Goal: Share content

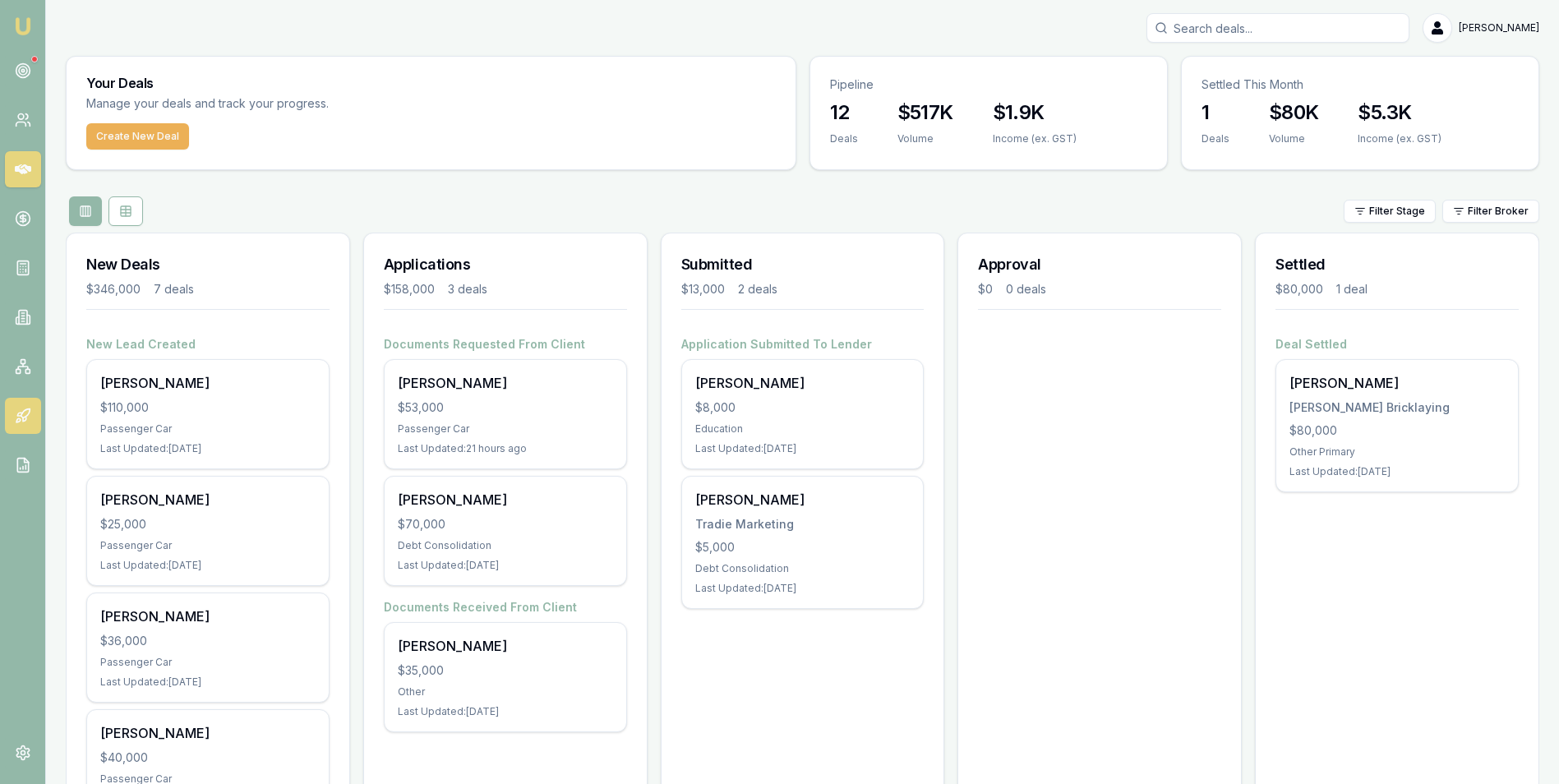
click at [23, 416] on icon at bounding box center [23, 415] width 16 height 16
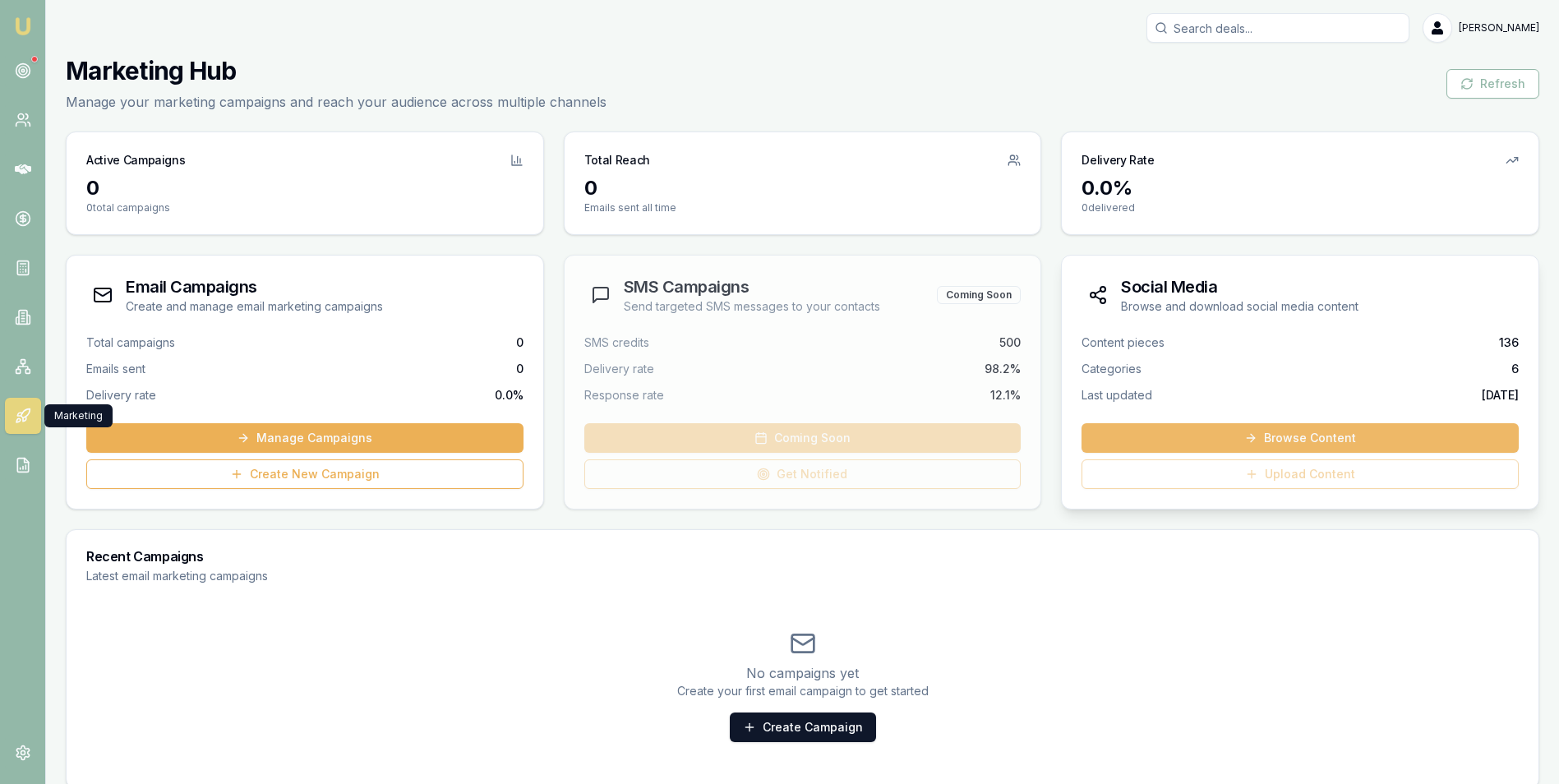
click at [1355, 433] on link "Browse Content" at bounding box center [1299, 438] width 437 height 29
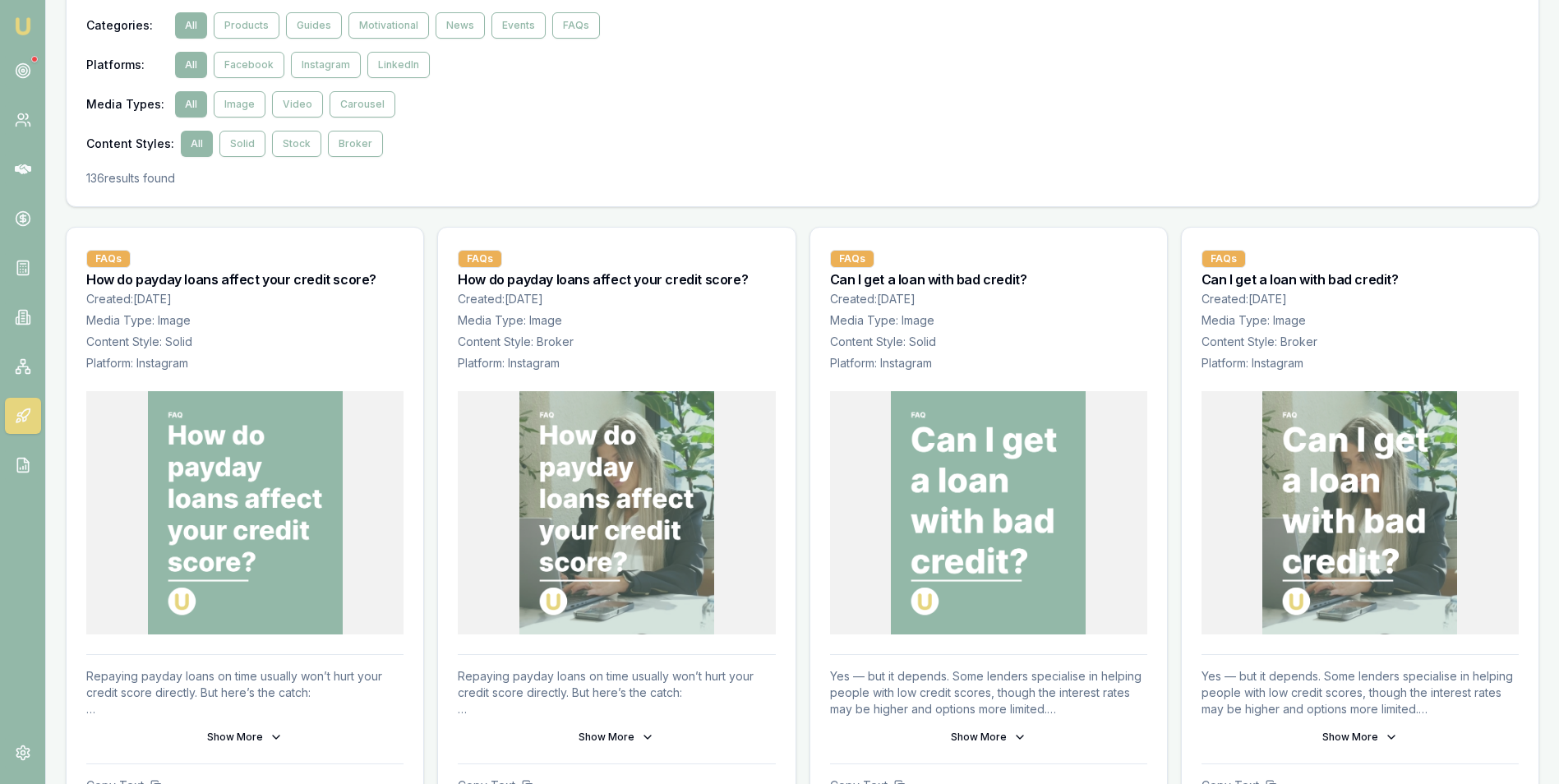
scroll to position [164, 0]
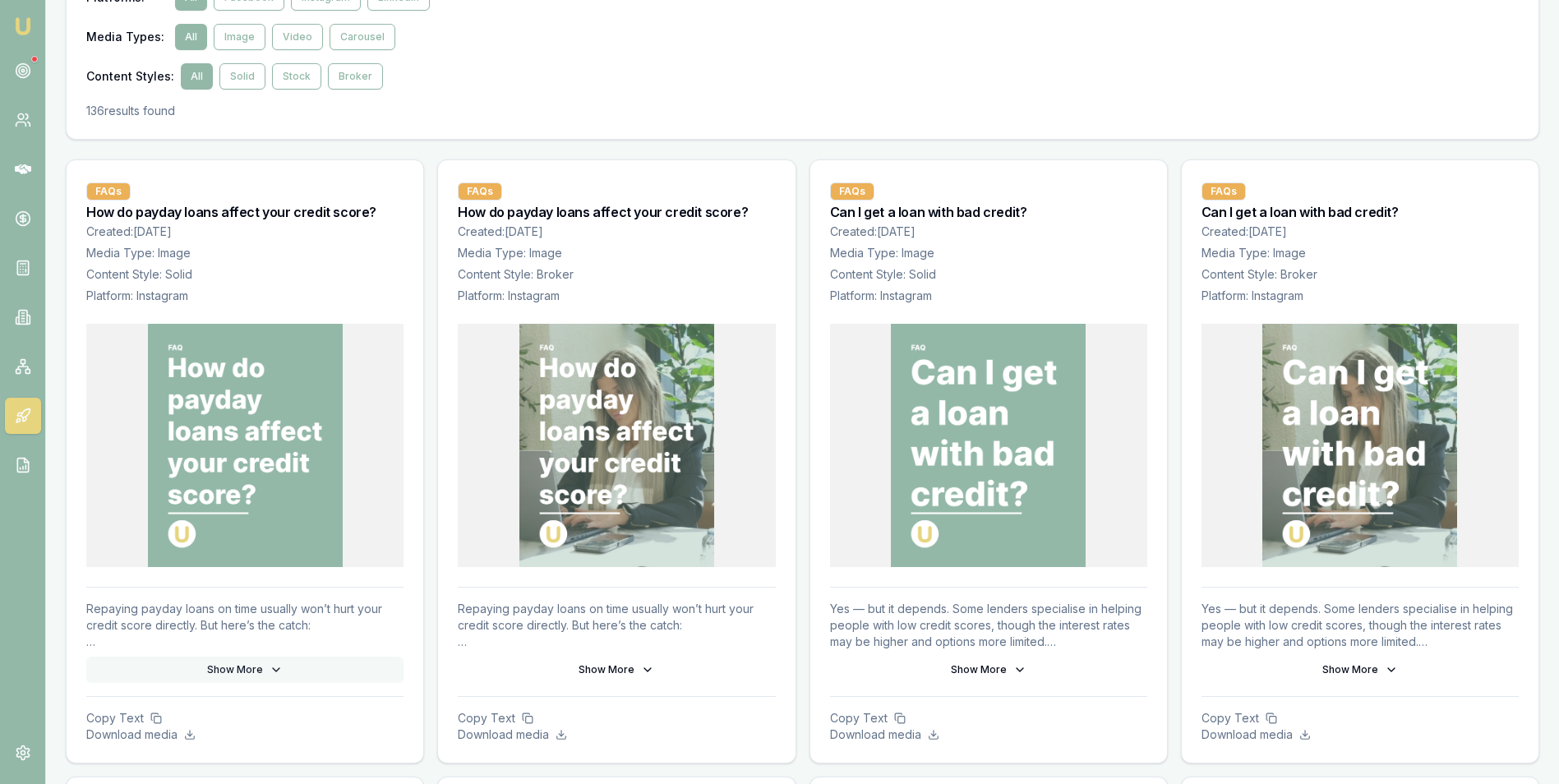
click at [270, 668] on icon at bounding box center [277, 670] width 13 height 13
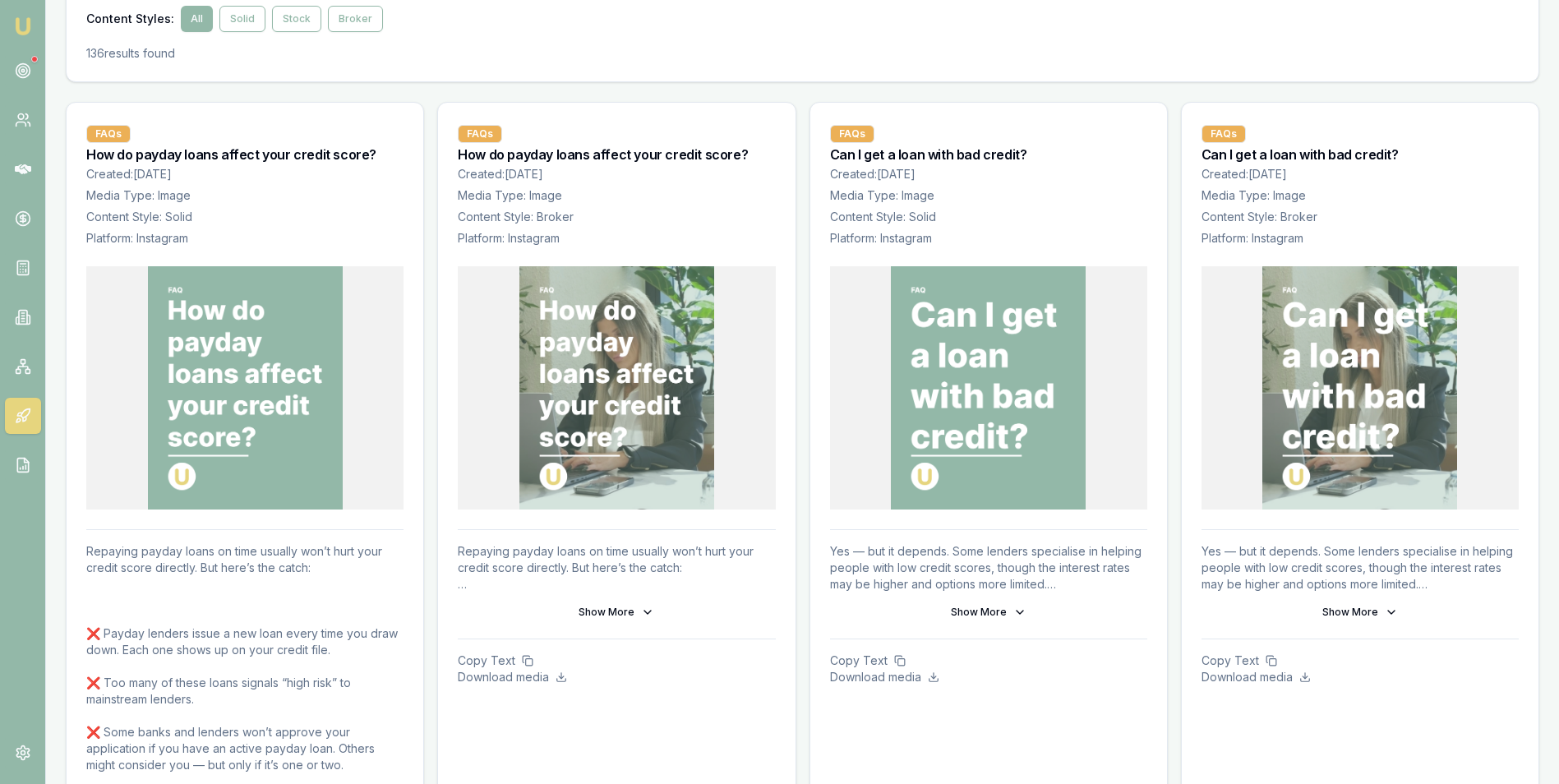
scroll to position [328, 0]
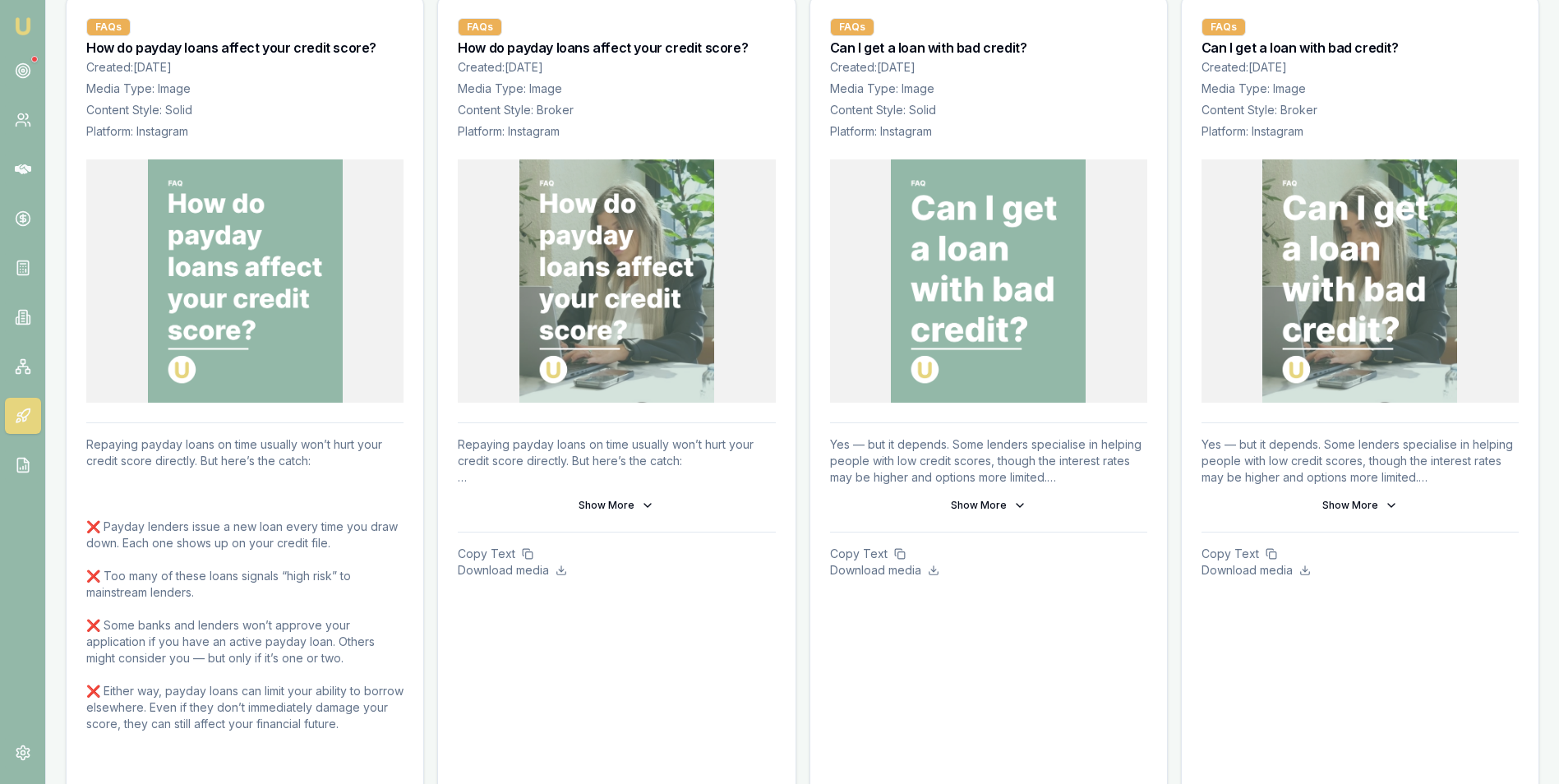
click at [675, 332] on img at bounding box center [616, 281] width 194 height 243
click at [648, 500] on icon at bounding box center [647, 506] width 13 height 13
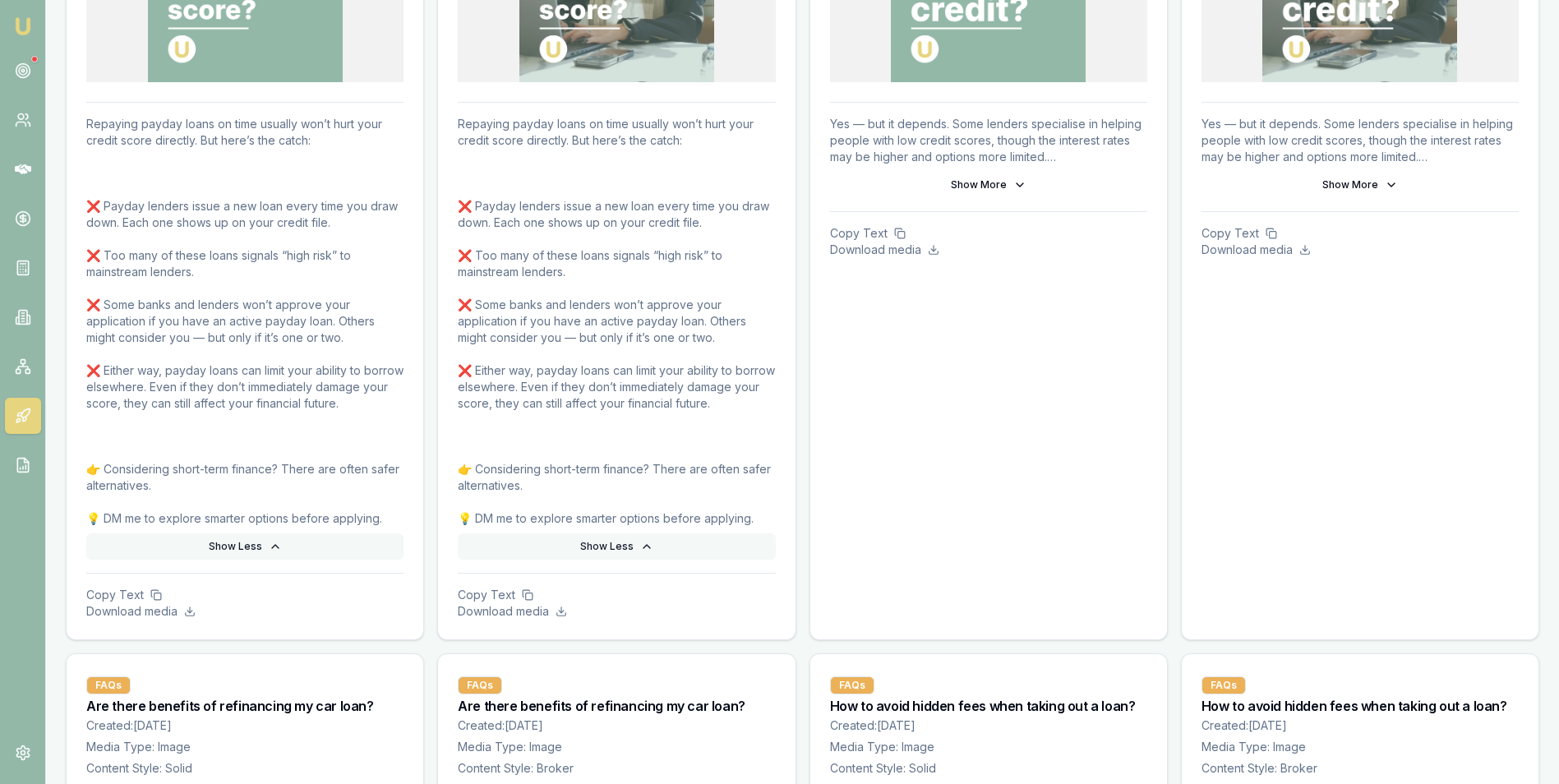
scroll to position [658, 0]
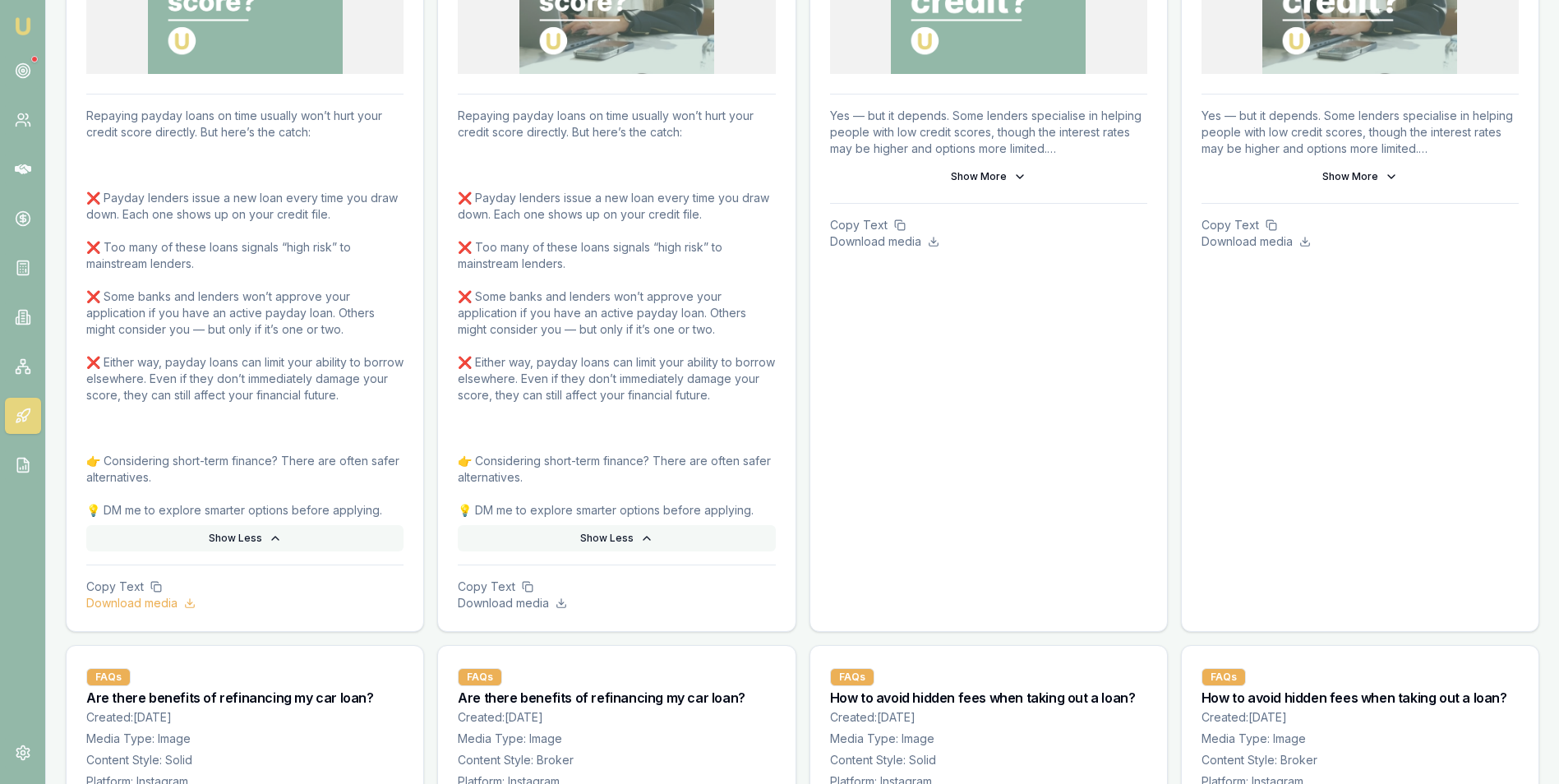
click at [187, 602] on icon at bounding box center [190, 603] width 11 height 11
click at [133, 585] on p "Copy Text" at bounding box center [244, 586] width 317 height 16
click at [156, 584] on icon at bounding box center [156, 587] width 11 height 11
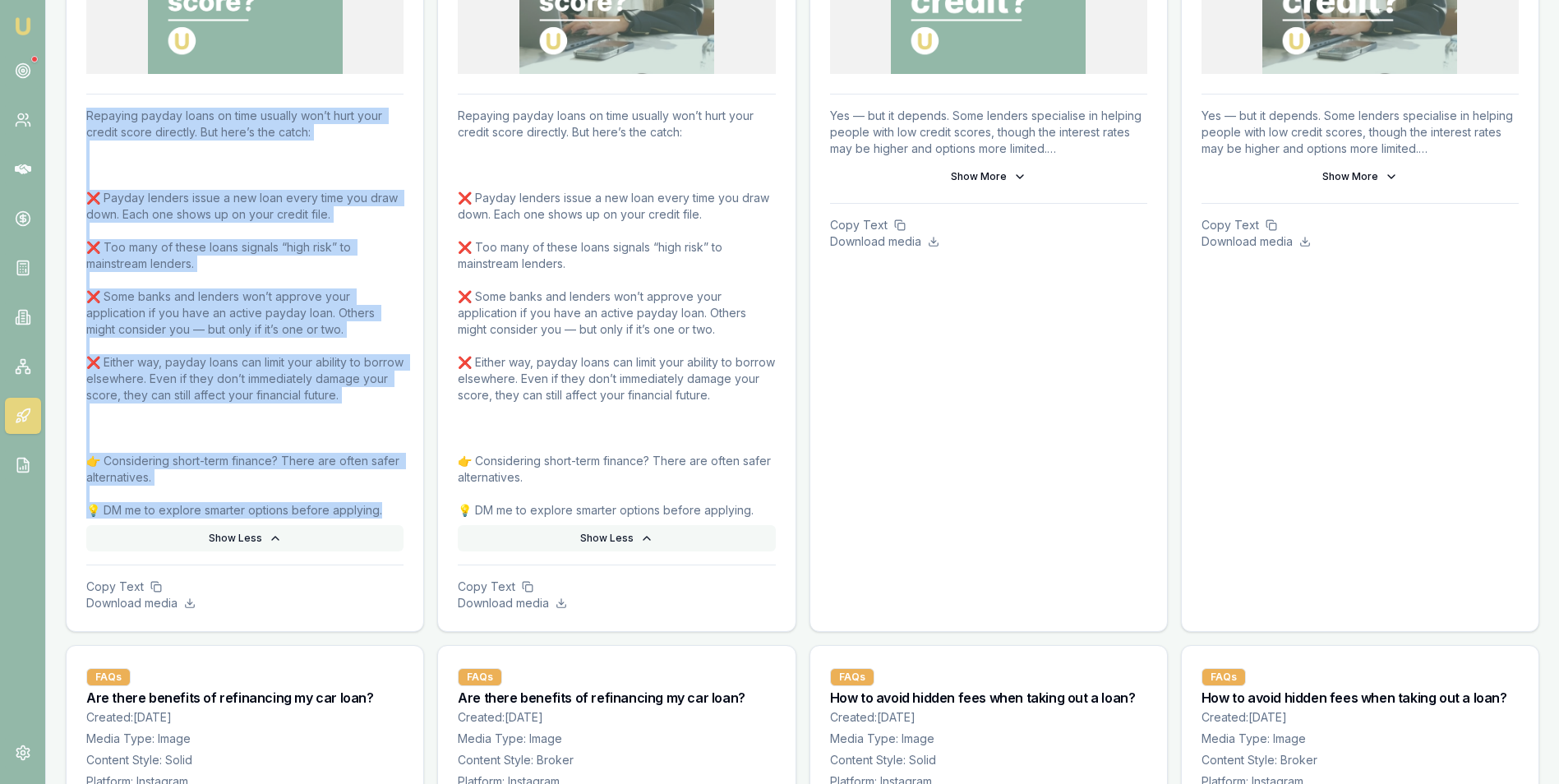
drag, startPoint x: 75, startPoint y: 113, endPoint x: 400, endPoint y: 504, distance: 508.4
click at [400, 504] on div "Repaying payday loans on time usually won’t hurt your credit score directly. Bu…" at bounding box center [245, 362] width 357 height 538
copy p "Repaying payday loans on time usually won’t hurt your credit score directly. Bu…"
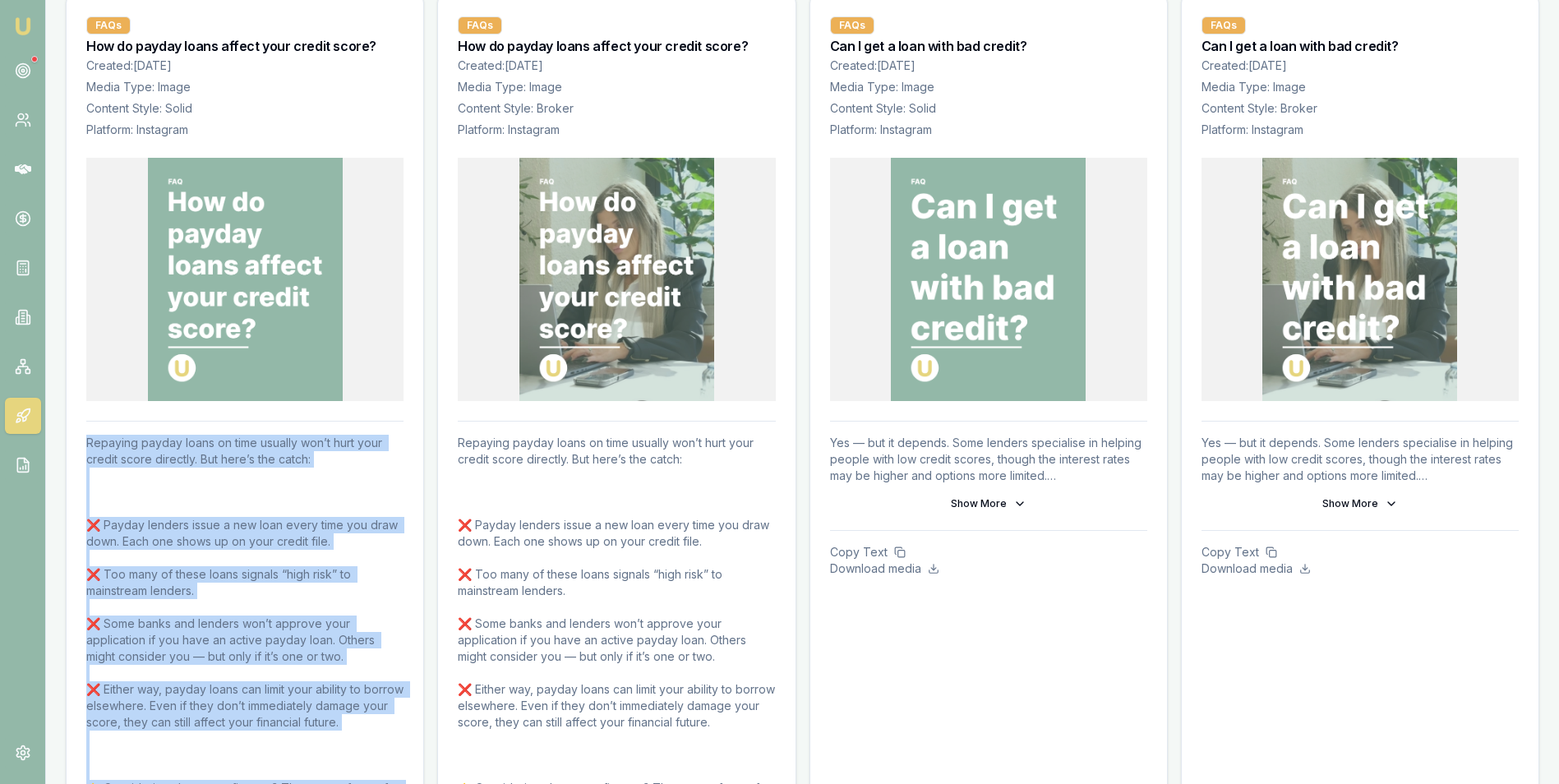
scroll to position [328, 0]
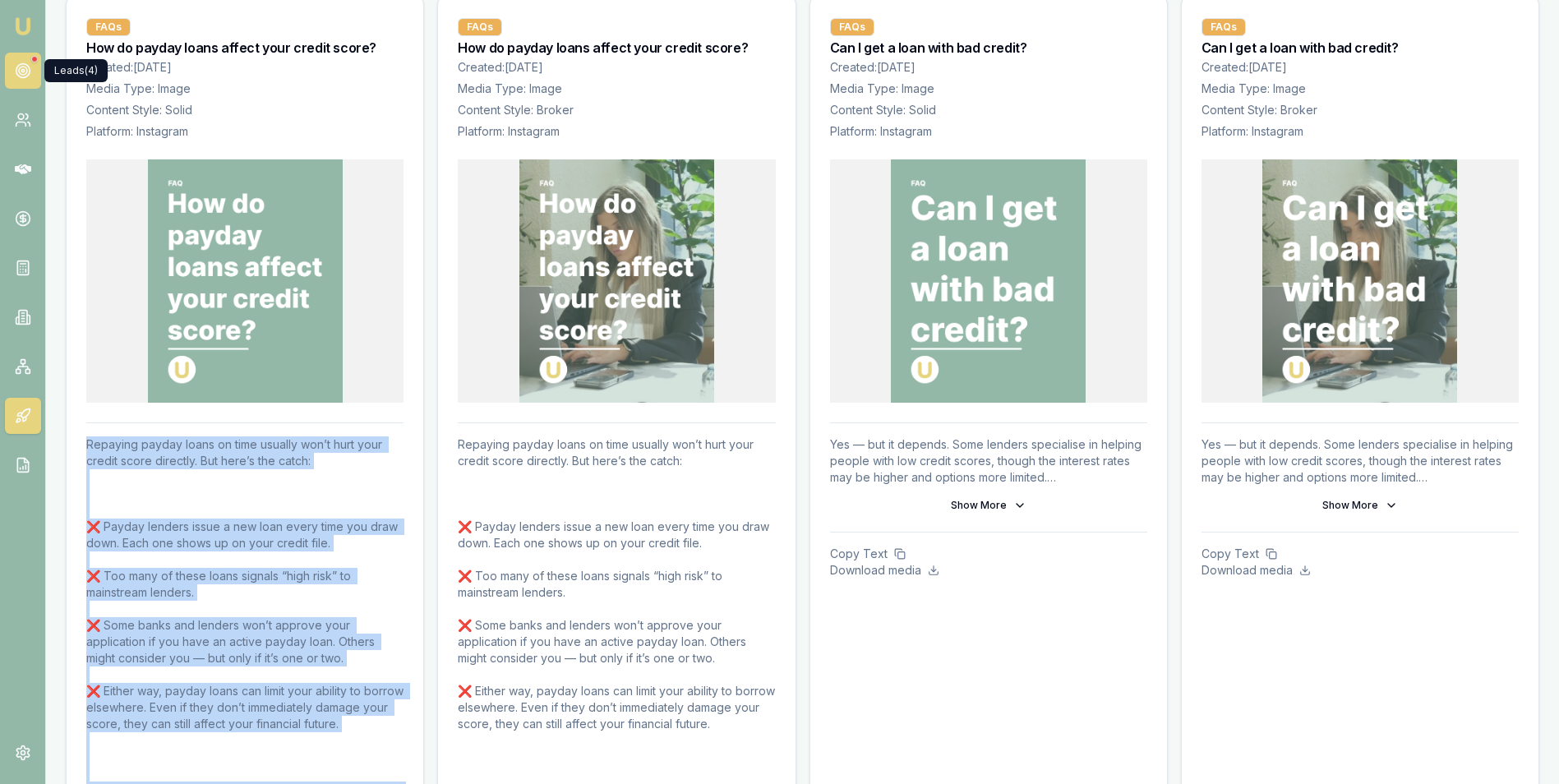
click at [17, 71] on icon at bounding box center [23, 70] width 16 height 16
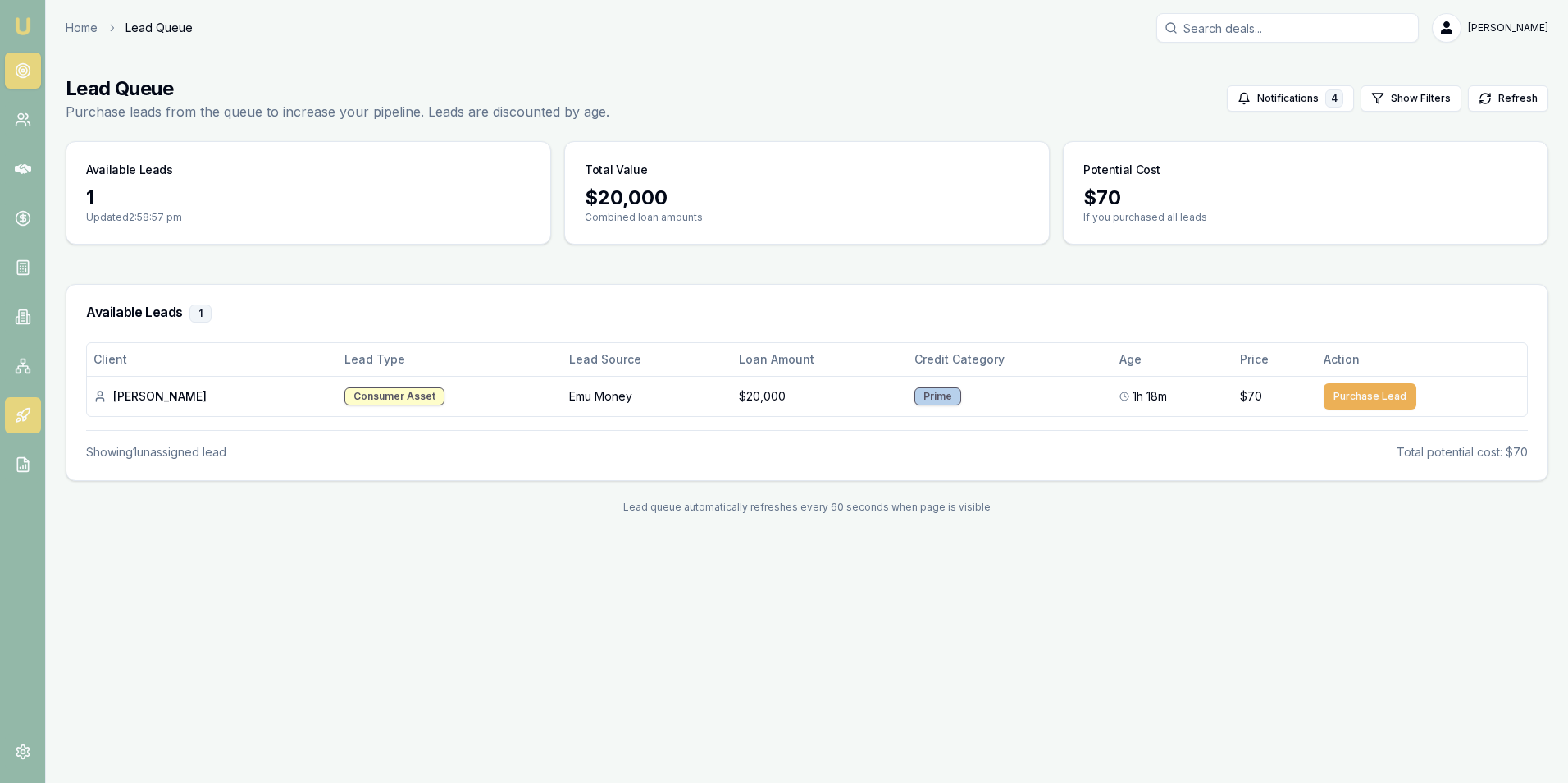
click at [21, 410] on icon at bounding box center [23, 415] width 16 height 16
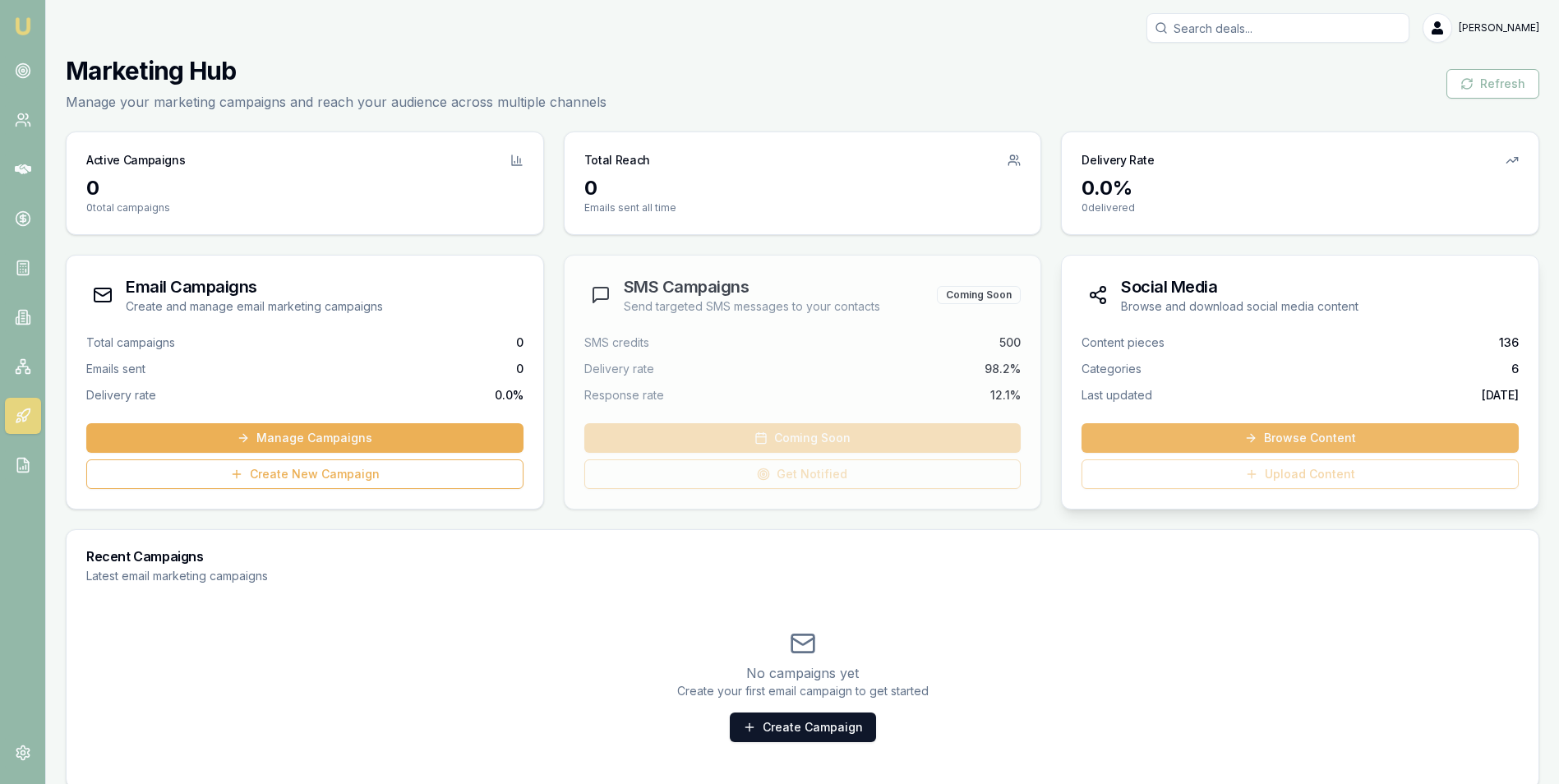
click at [1324, 431] on link "Browse Content" at bounding box center [1299, 438] width 437 height 29
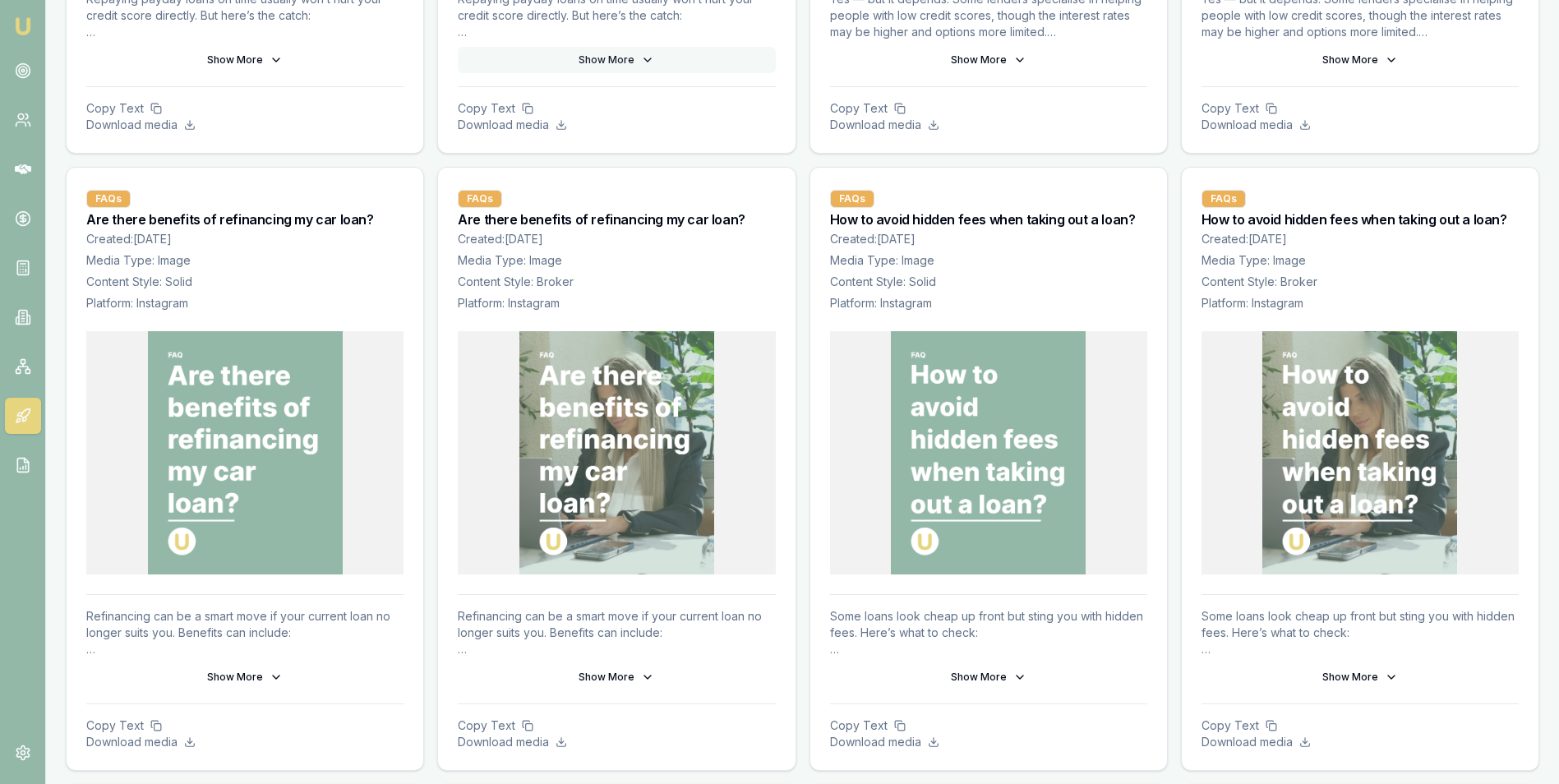
scroll to position [904, 0]
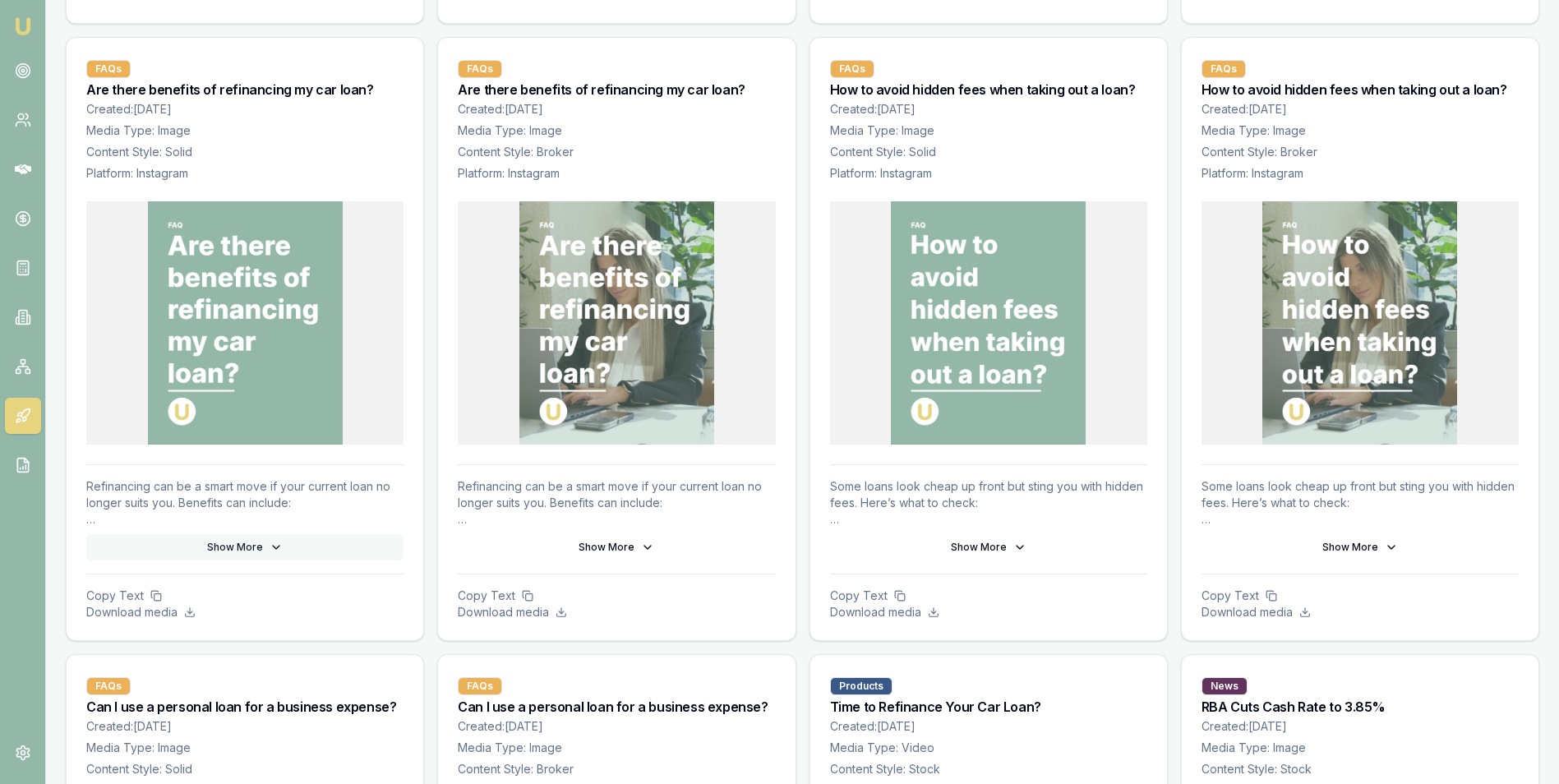
click at [243, 545] on button "Show More" at bounding box center [244, 547] width 317 height 26
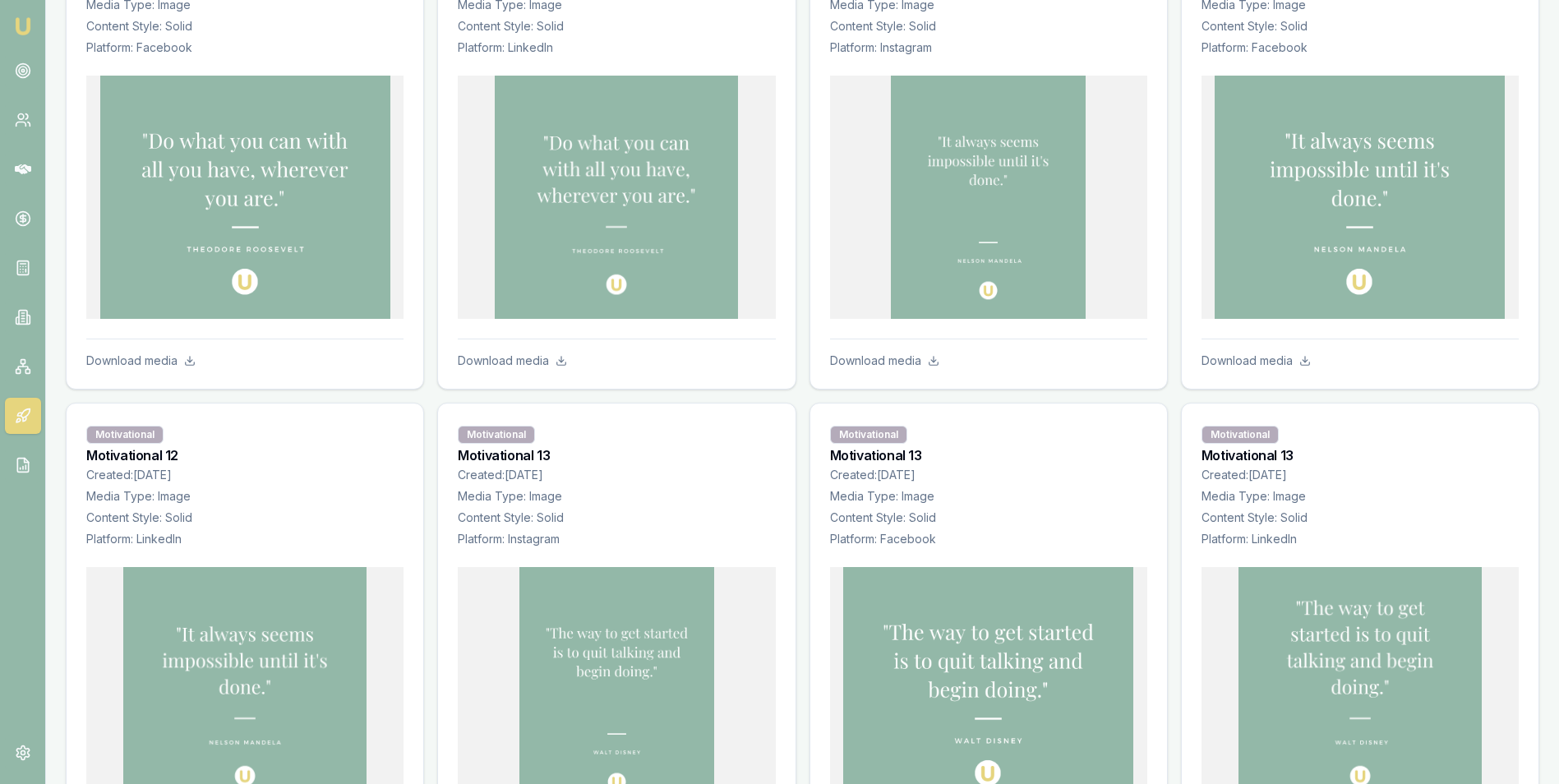
scroll to position [14050, 0]
